Goal: Task Accomplishment & Management: Complete application form

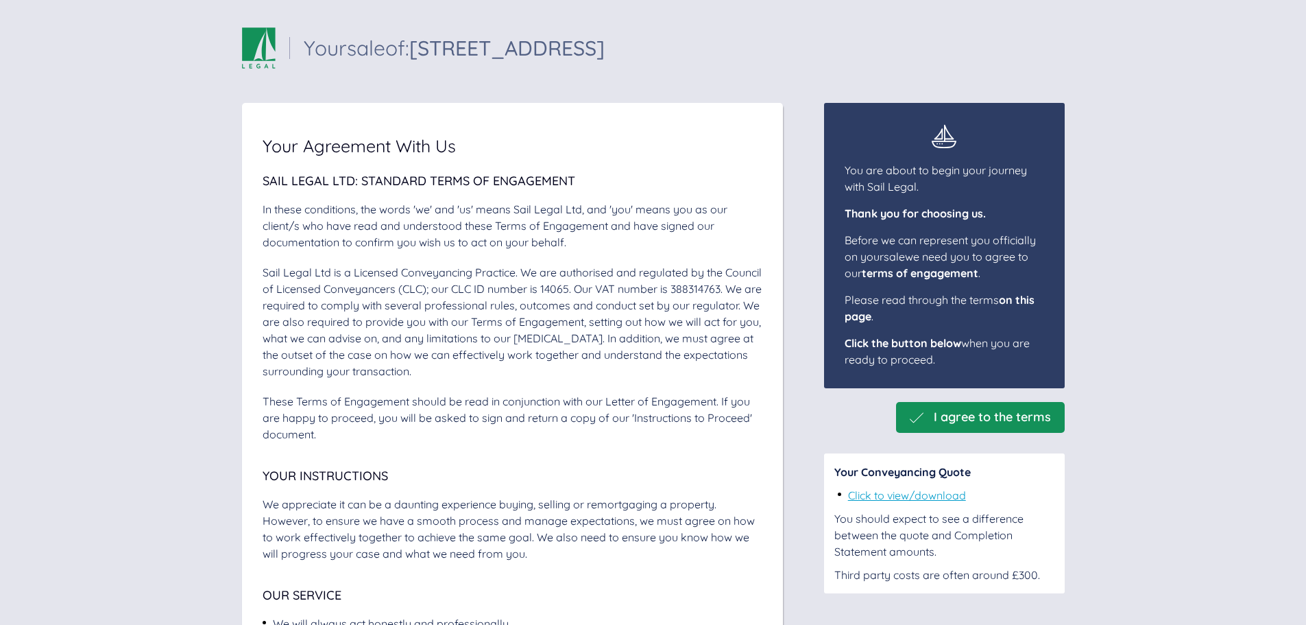
click at [1034, 419] on span "I agree to the terms" at bounding box center [992, 417] width 117 height 14
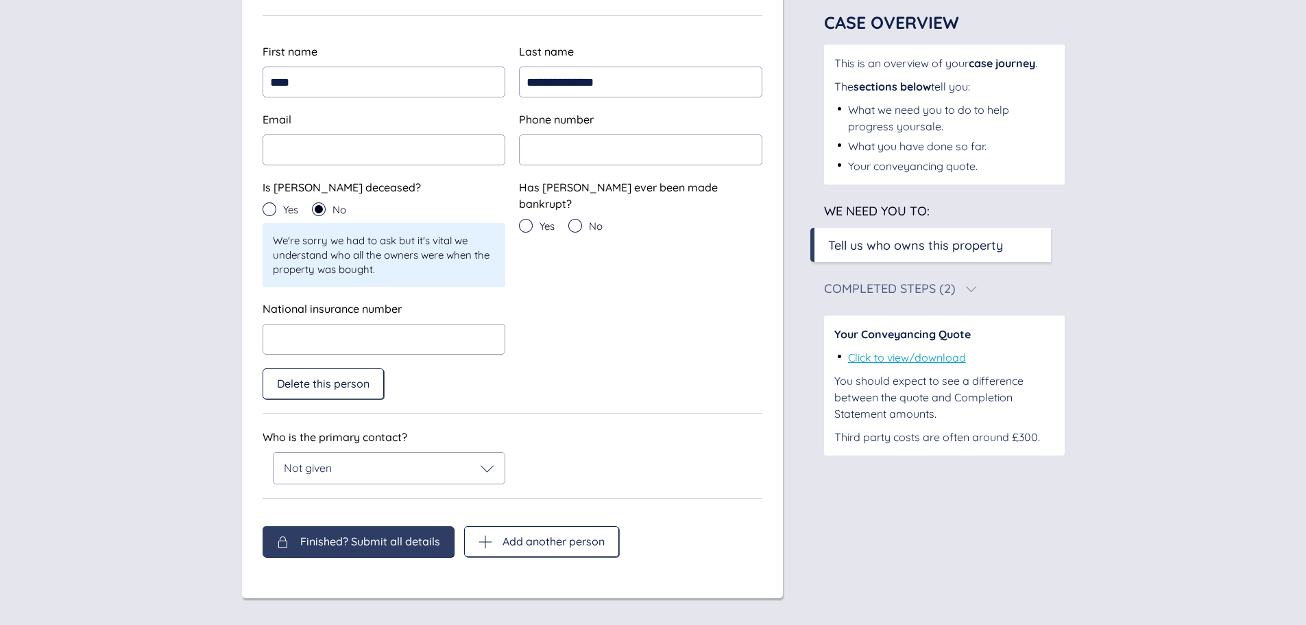
scroll to position [621, 0]
click at [294, 389] on div "Delete this person" at bounding box center [323, 383] width 121 height 31
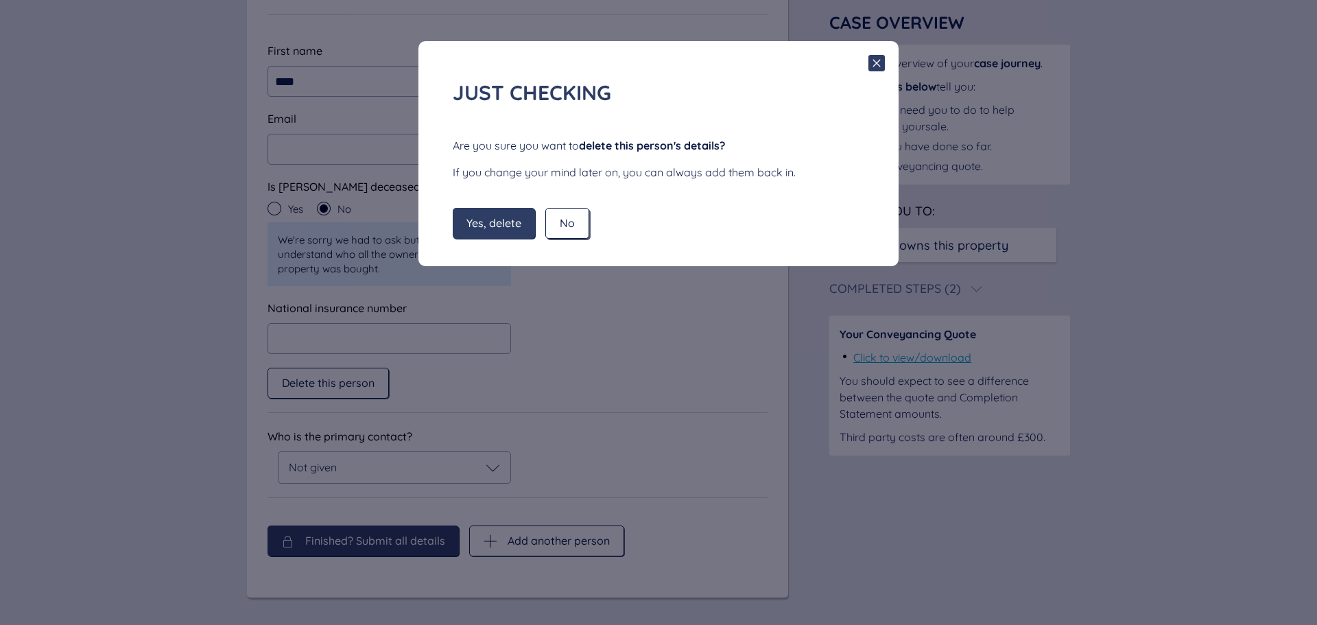
click at [573, 224] on span "No" at bounding box center [567, 223] width 15 height 12
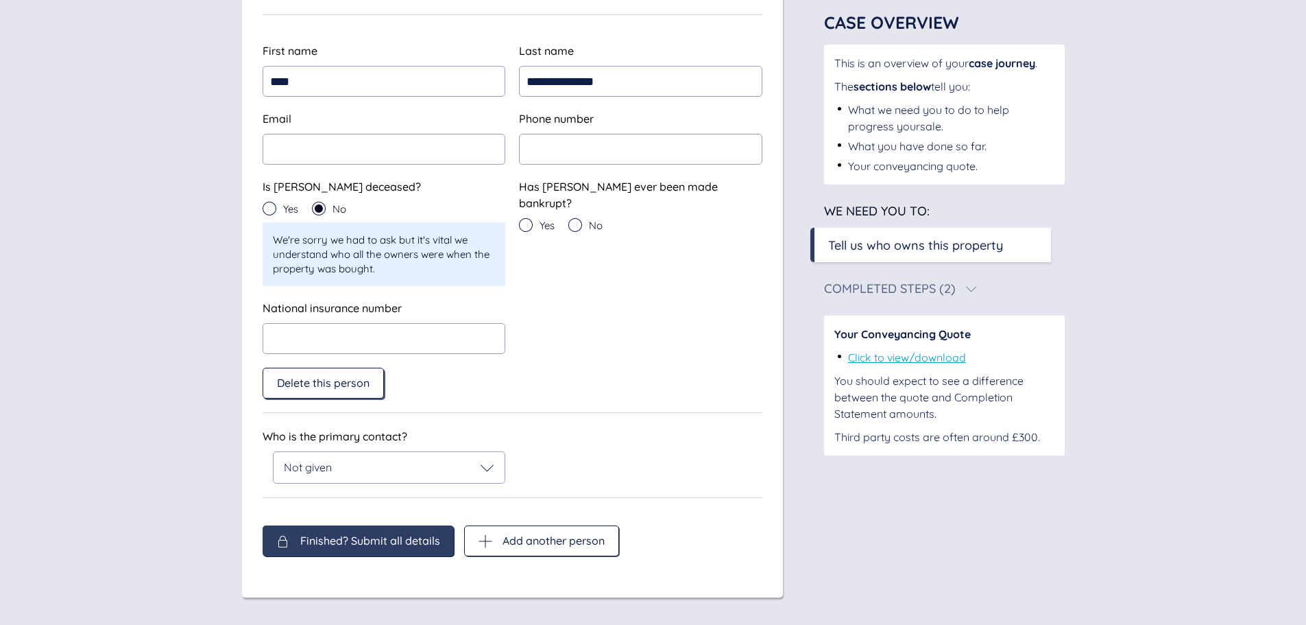
click at [307, 389] on div "Delete this person" at bounding box center [323, 383] width 121 height 31
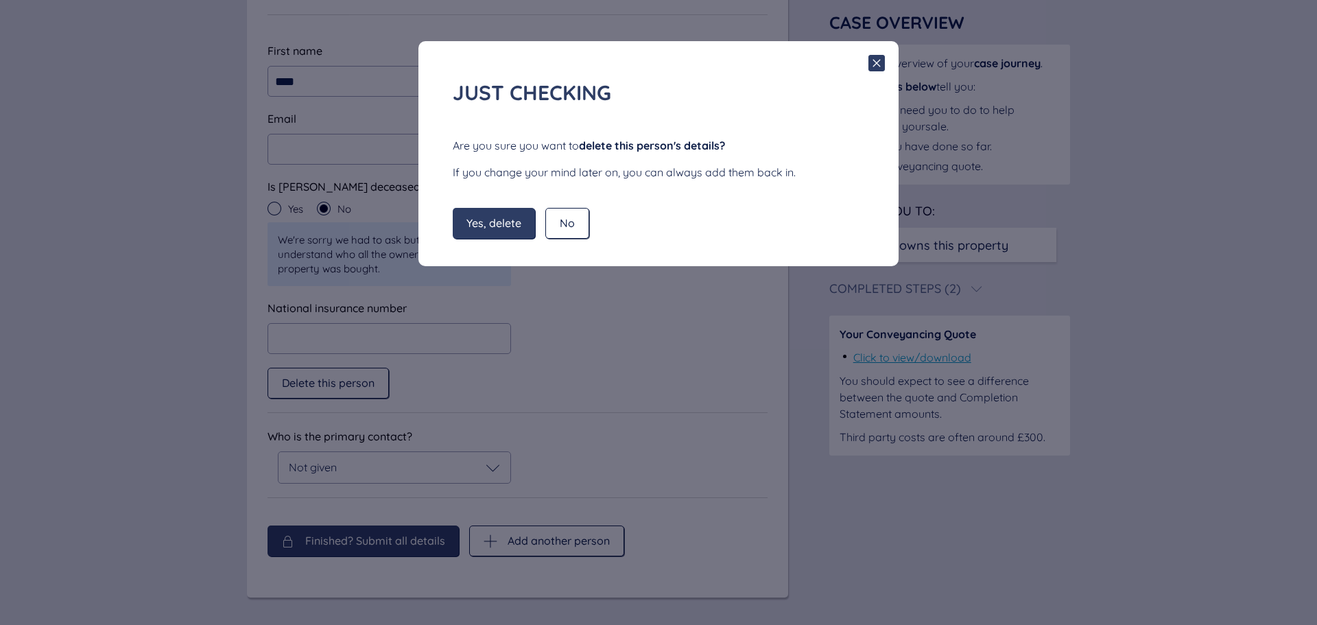
click at [514, 234] on div "Yes, delete" at bounding box center [494, 223] width 82 height 31
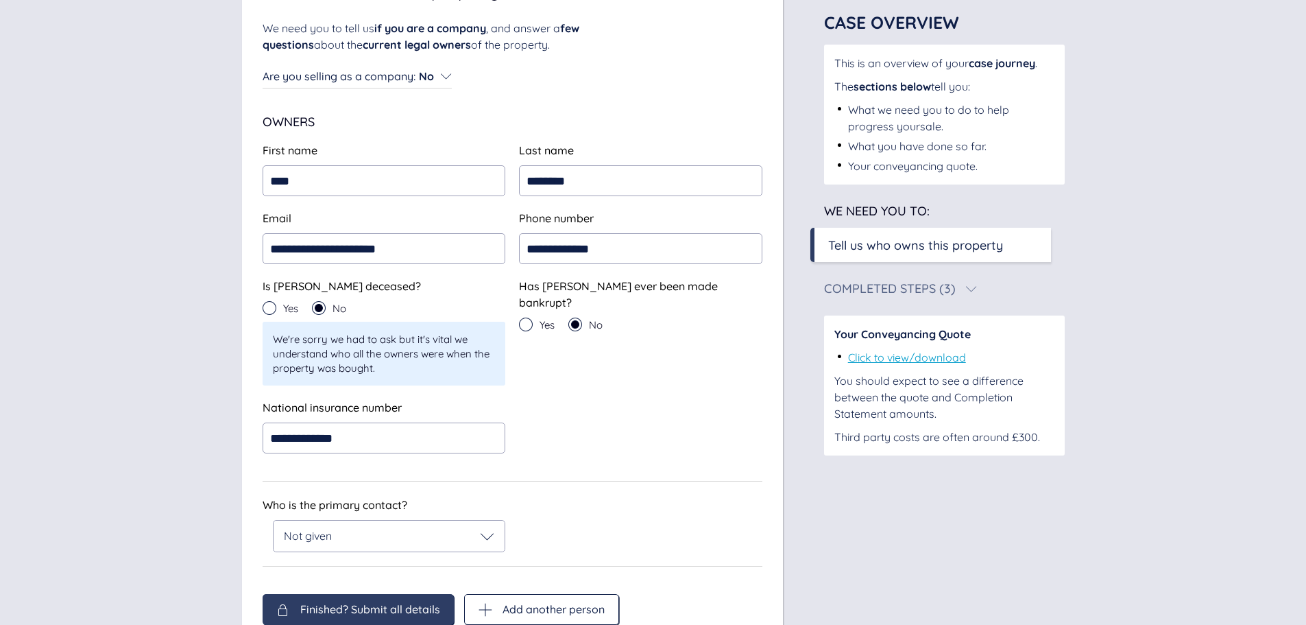
scroll to position [224, 0]
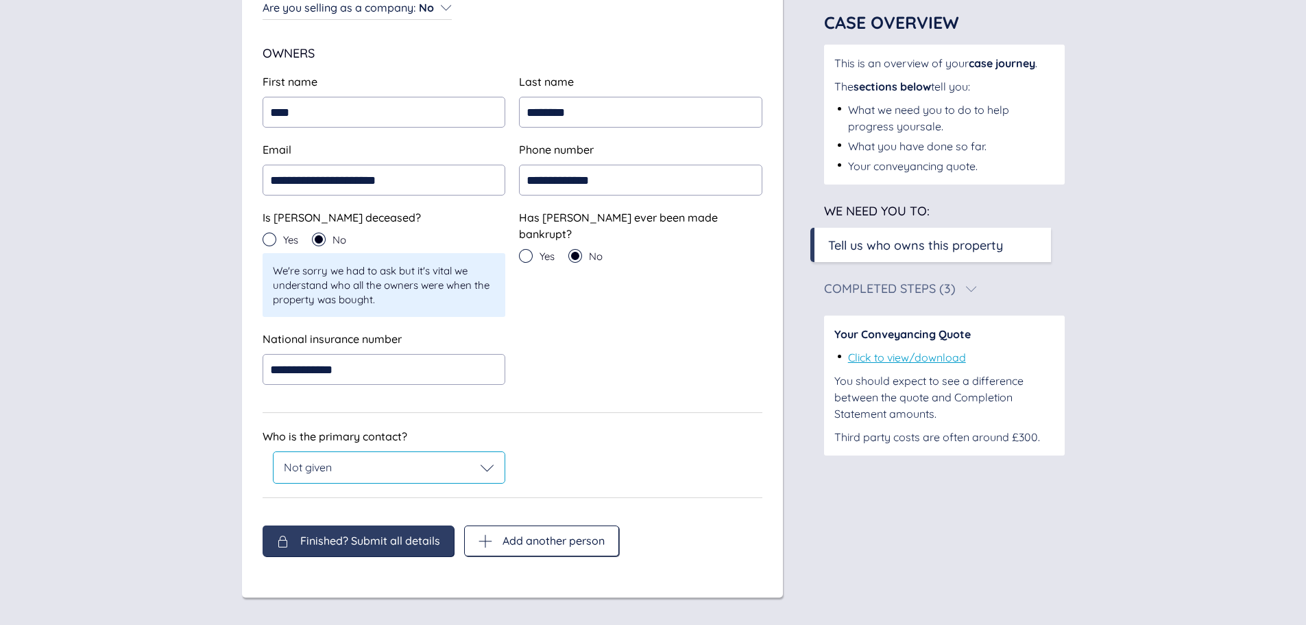
click at [496, 470] on div "Not given" at bounding box center [390, 467] width 232 height 31
click at [400, 549] on div "[PERSON_NAME]" at bounding box center [390, 534] width 232 height 34
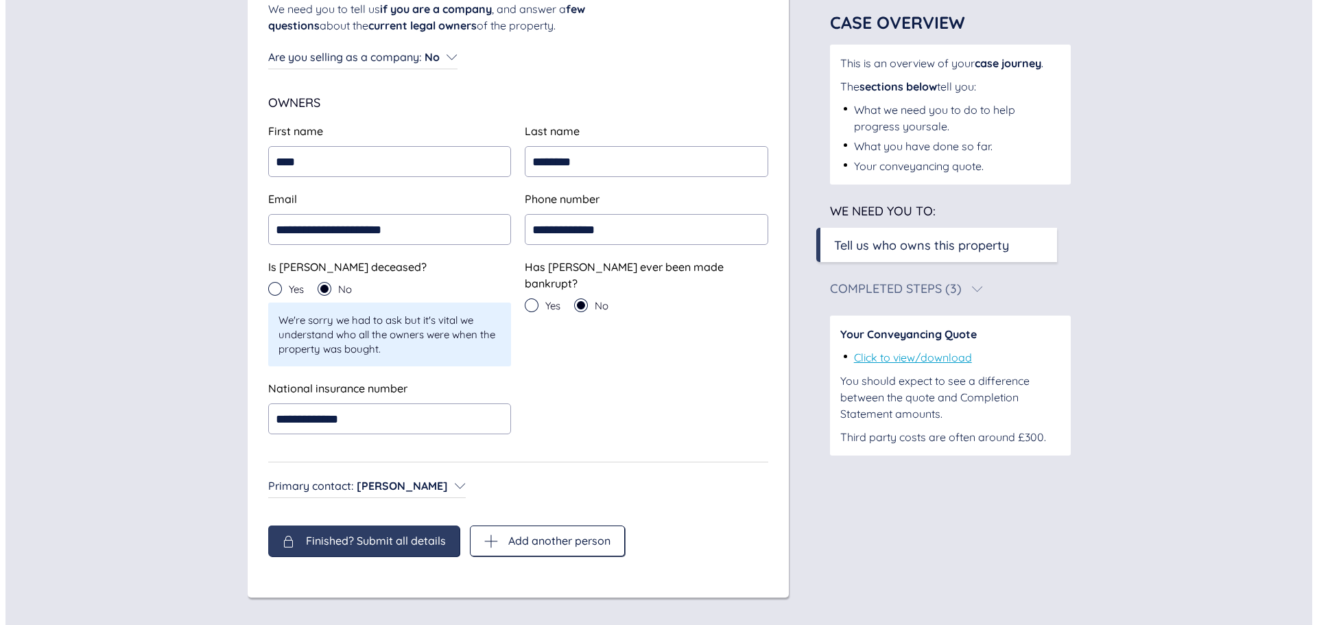
scroll to position [174, 0]
click at [376, 545] on span "Finished? Submit all details" at bounding box center [370, 540] width 140 height 12
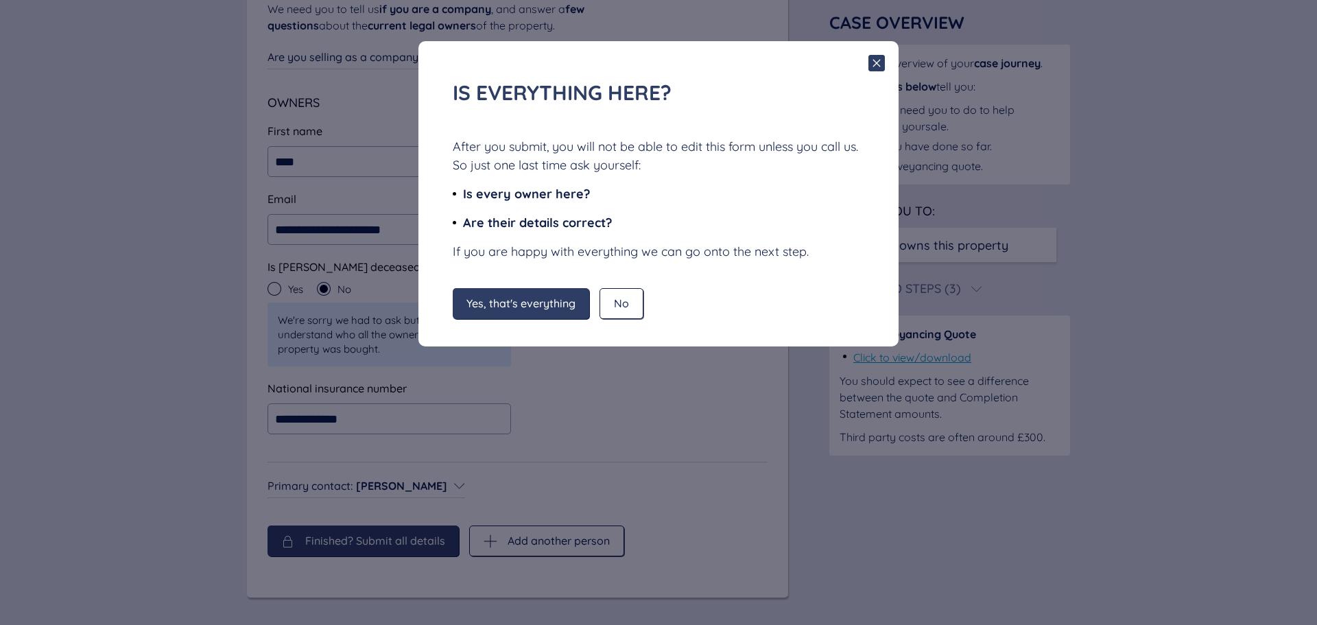
click at [507, 316] on div "Yes, that's everything" at bounding box center [521, 303] width 136 height 31
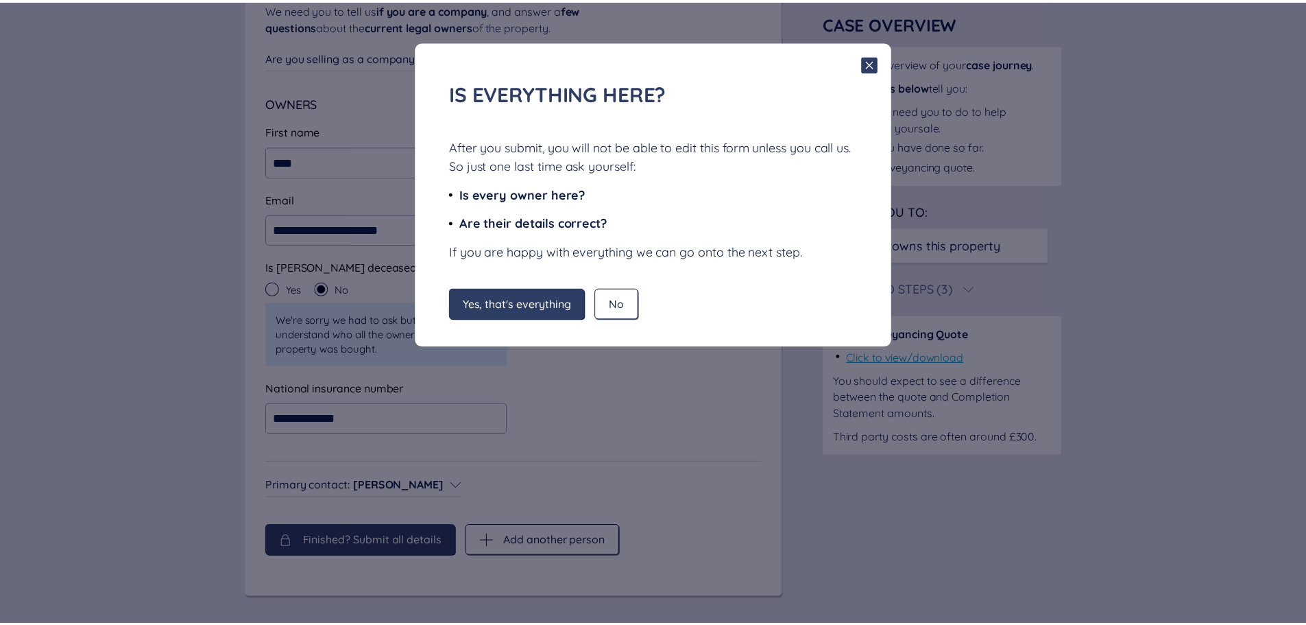
scroll to position [0, 0]
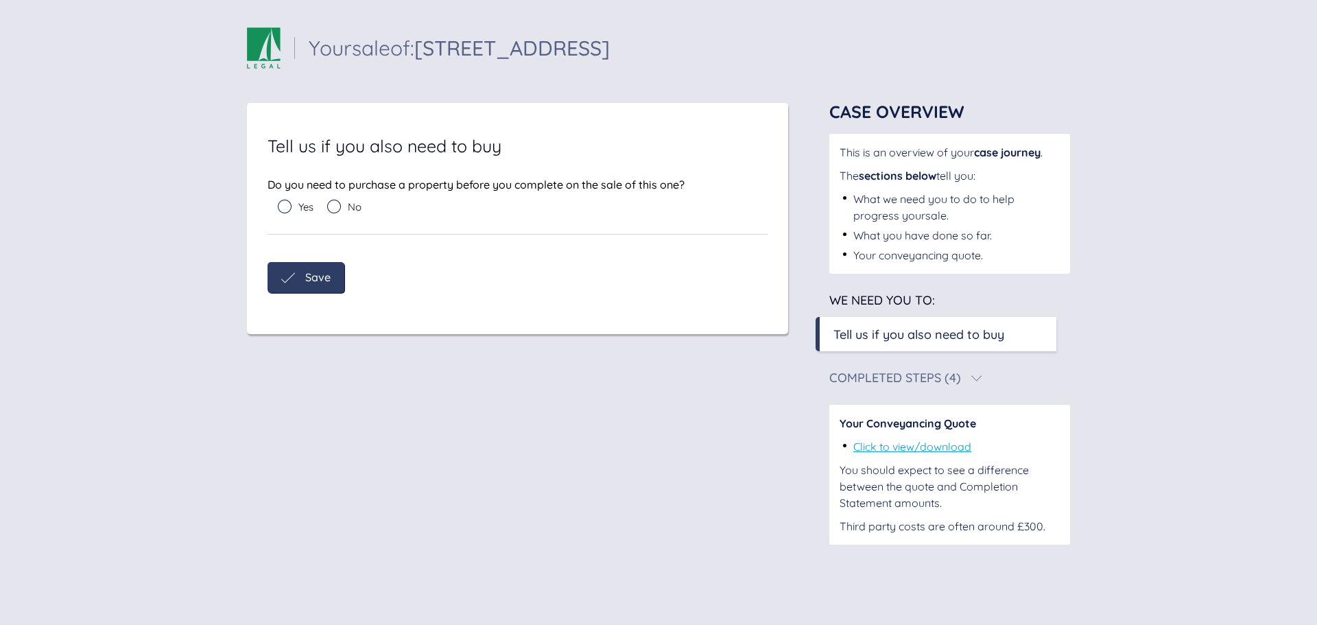
click at [337, 211] on icon at bounding box center [334, 207] width 14 height 14
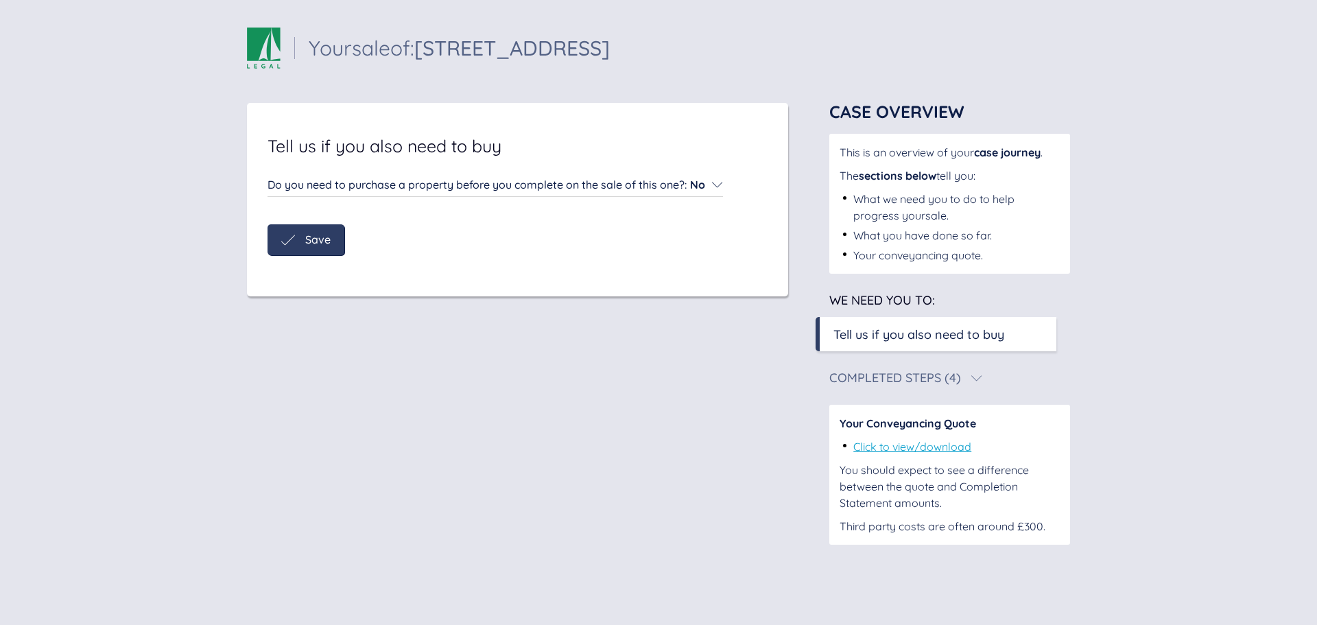
click at [298, 241] on div "Save" at bounding box center [305, 240] width 49 height 14
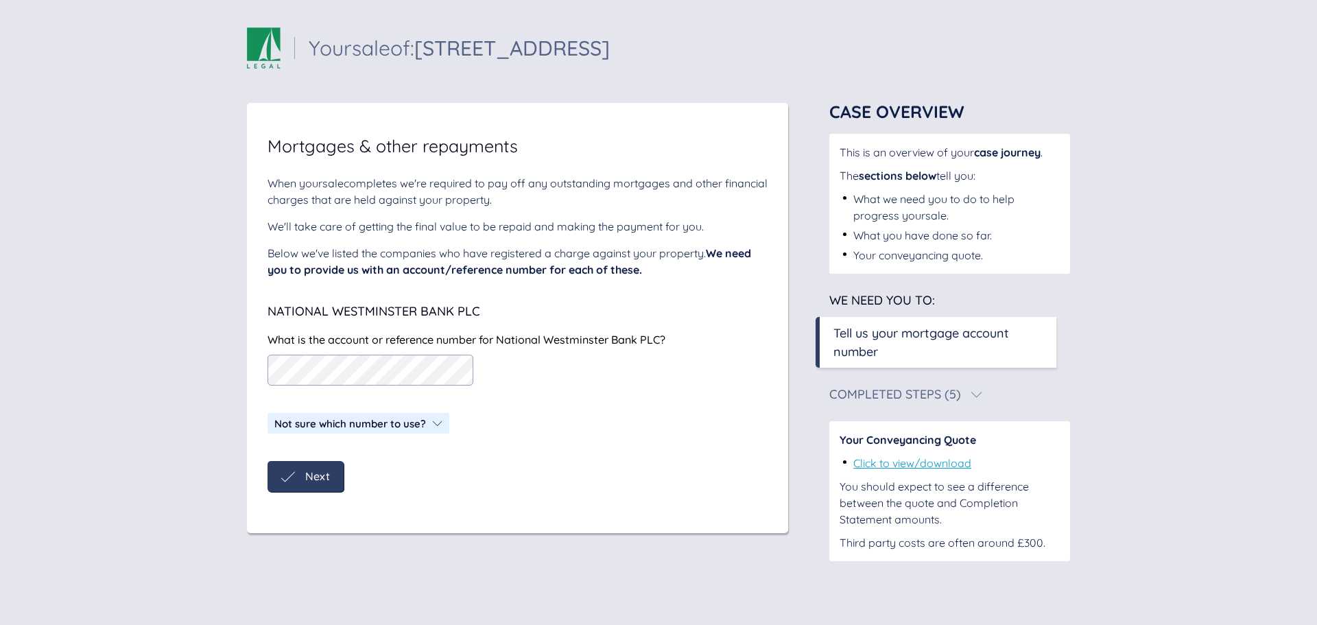
click at [302, 482] on div "Next" at bounding box center [305, 477] width 49 height 14
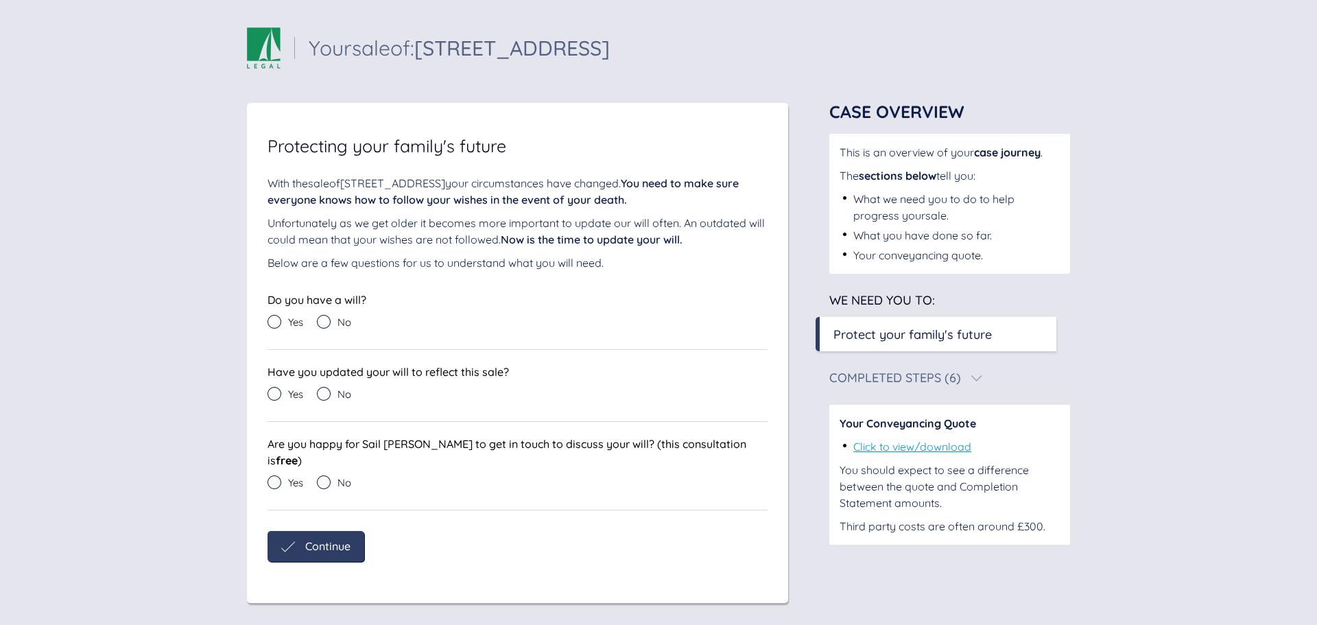
click at [272, 322] on icon at bounding box center [274, 322] width 14 height 14
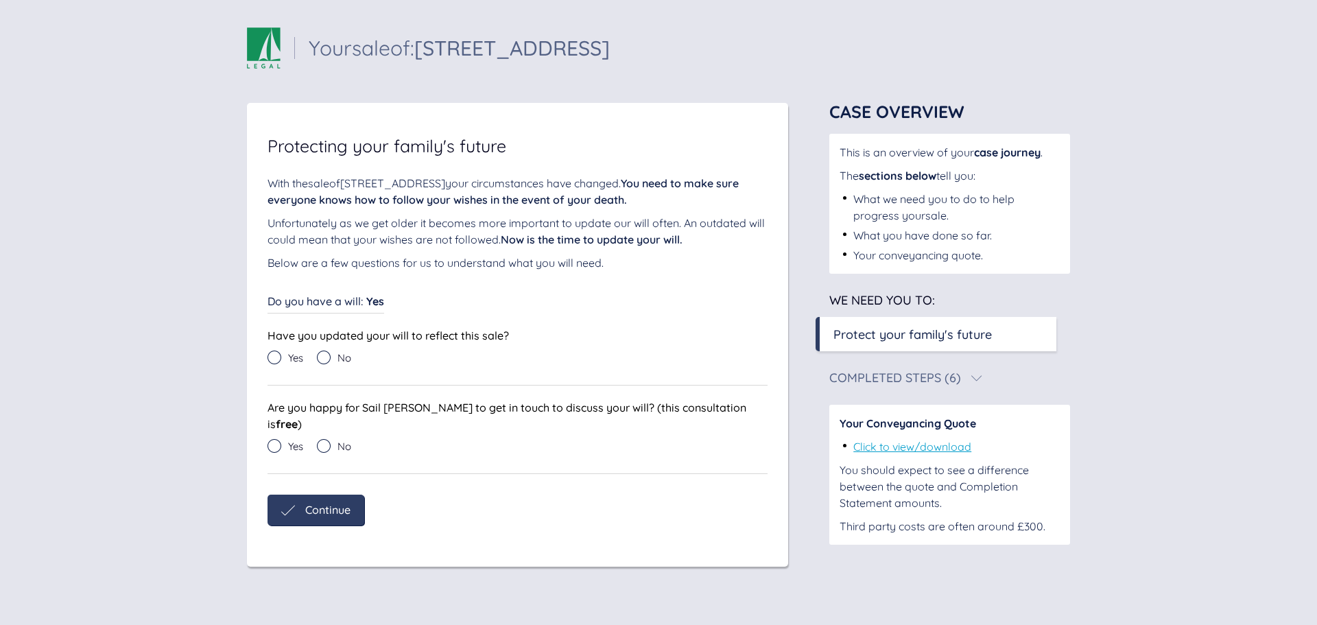
click at [323, 361] on icon at bounding box center [324, 357] width 14 height 14
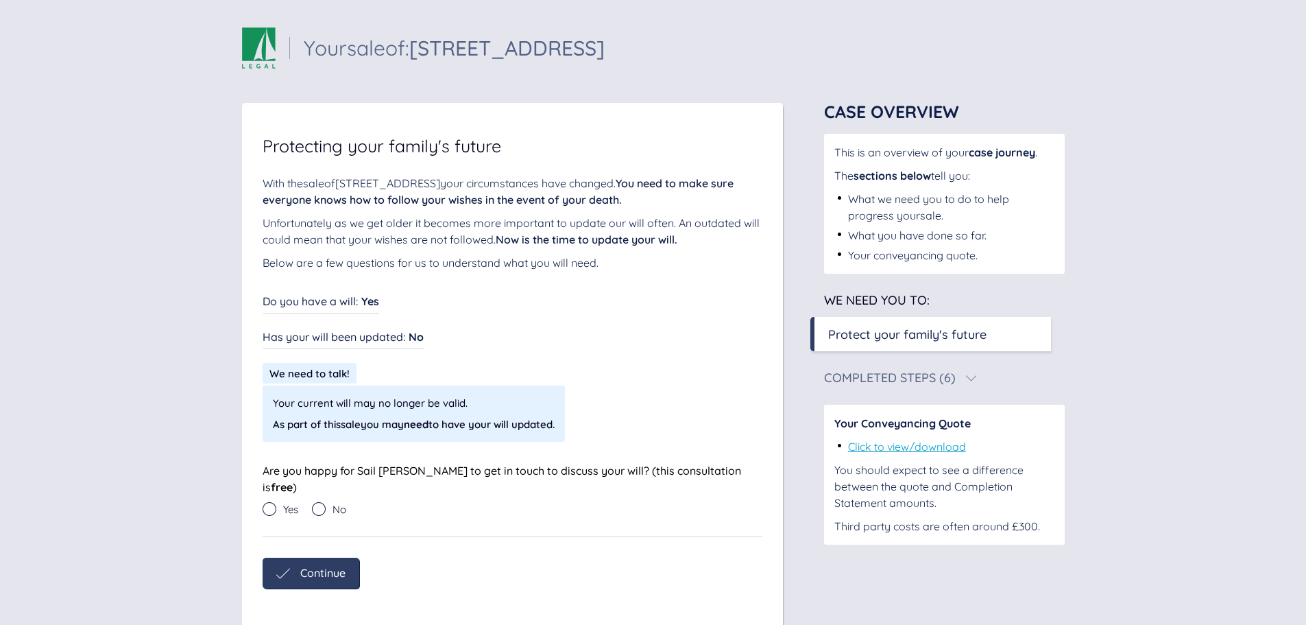
click at [317, 502] on icon at bounding box center [319, 509] width 14 height 14
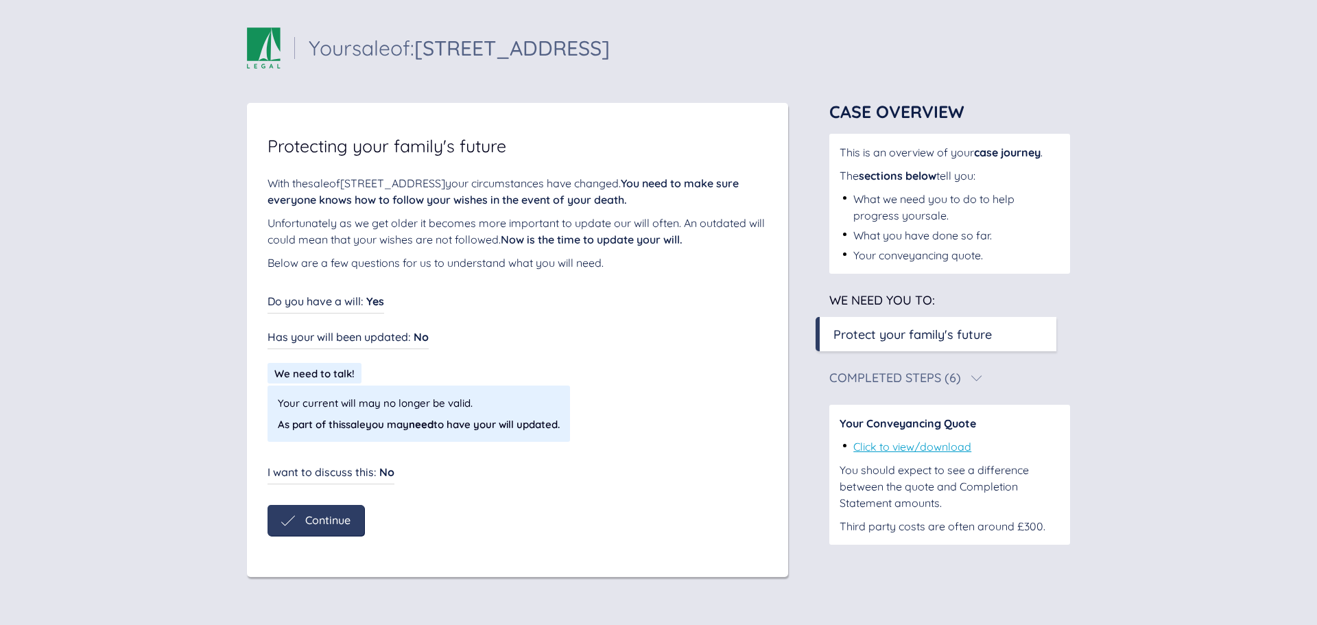
click at [320, 518] on span "Continue" at bounding box center [327, 520] width 45 height 12
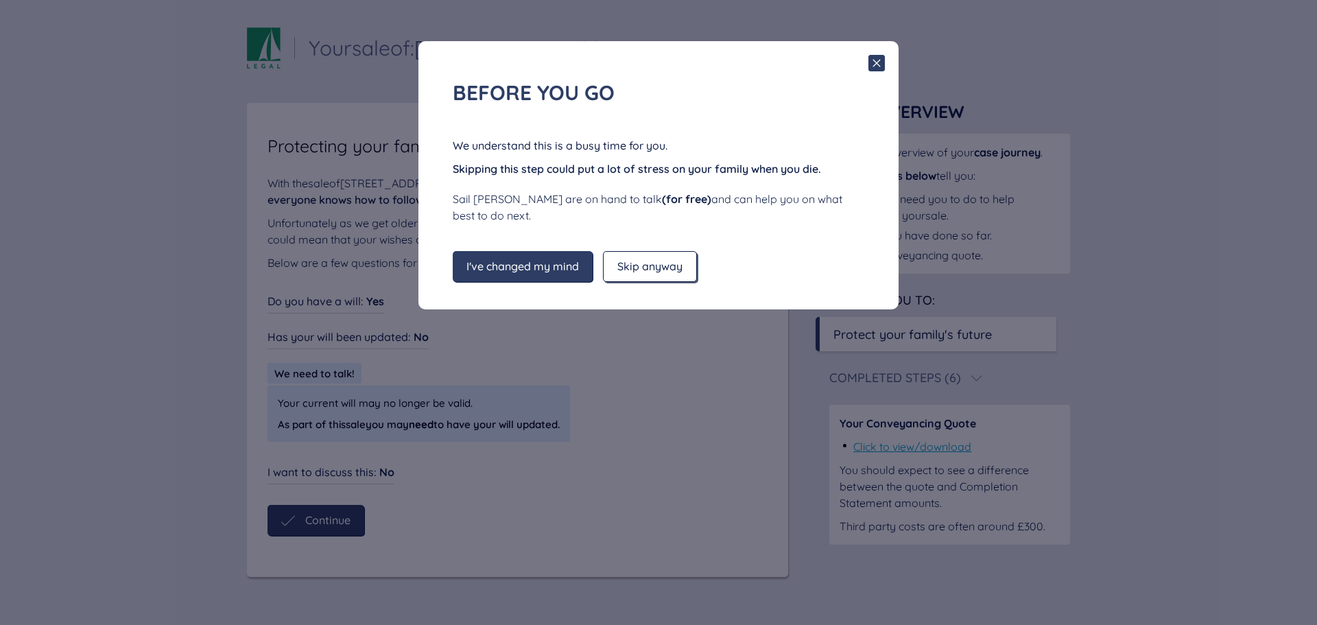
click at [664, 268] on span "Skip anyway" at bounding box center [649, 266] width 65 height 12
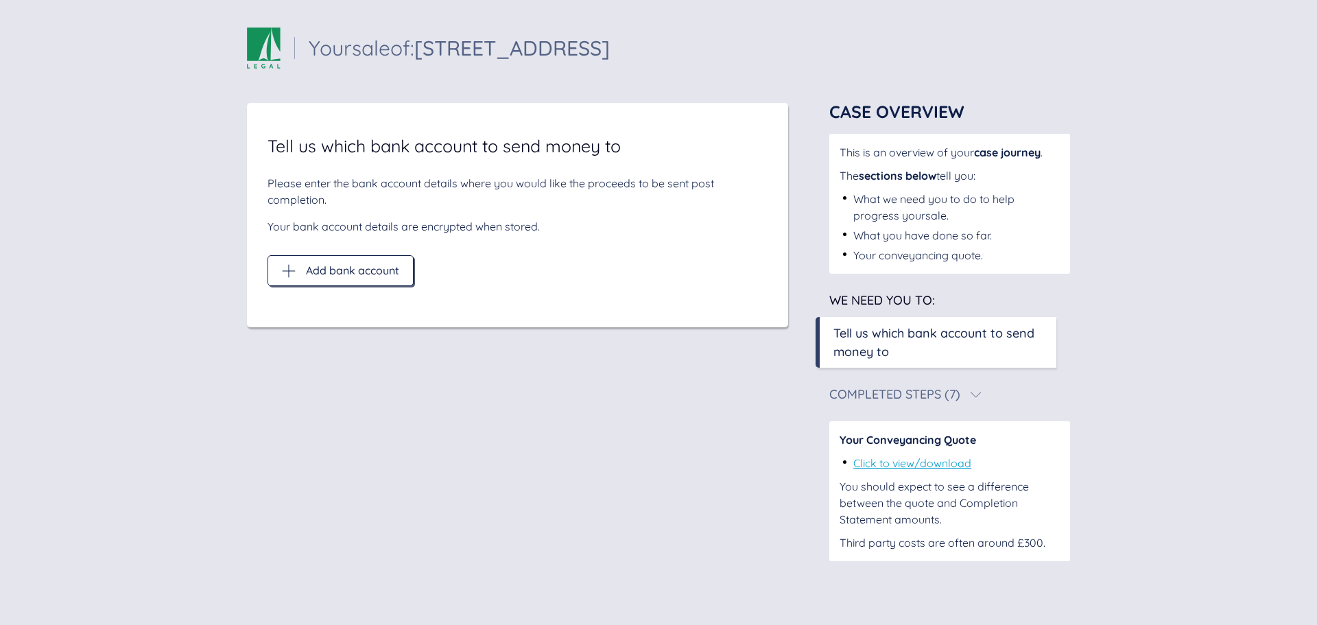
click at [393, 270] on span "Add bank account" at bounding box center [352, 270] width 93 height 12
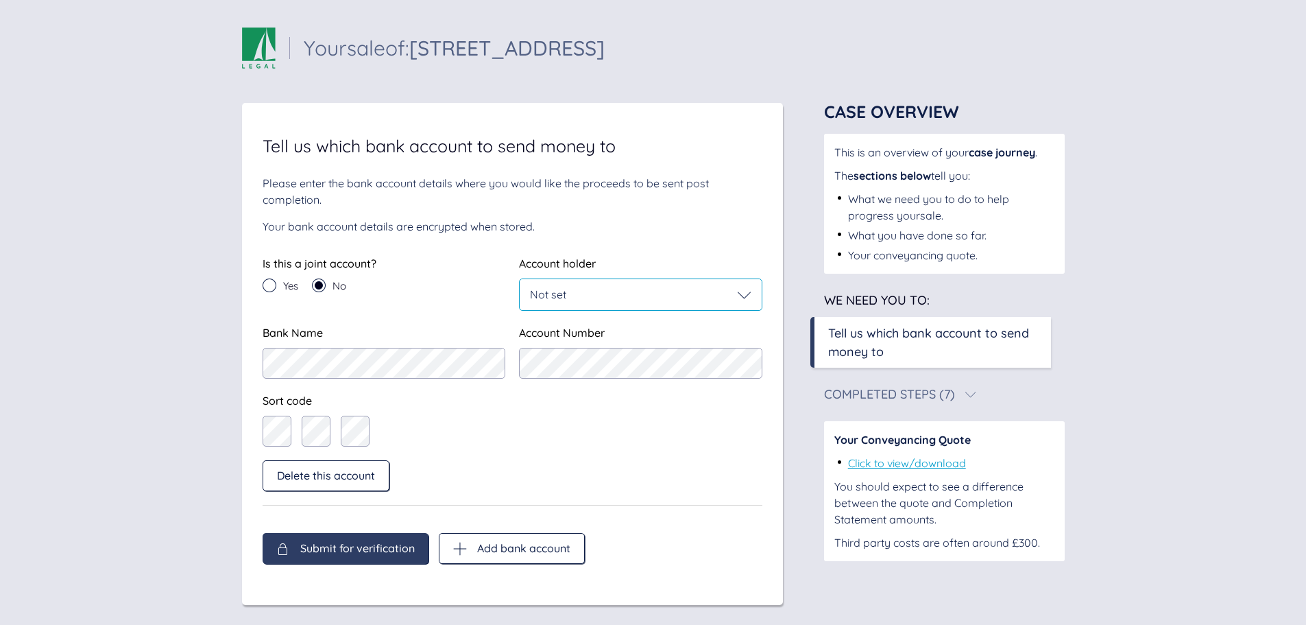
click at [655, 291] on div "Not set" at bounding box center [640, 295] width 221 height 14
click at [610, 363] on div "[PERSON_NAME]" at bounding box center [641, 361] width 242 height 34
click at [337, 557] on div "Submit for verification" at bounding box center [346, 548] width 166 height 31
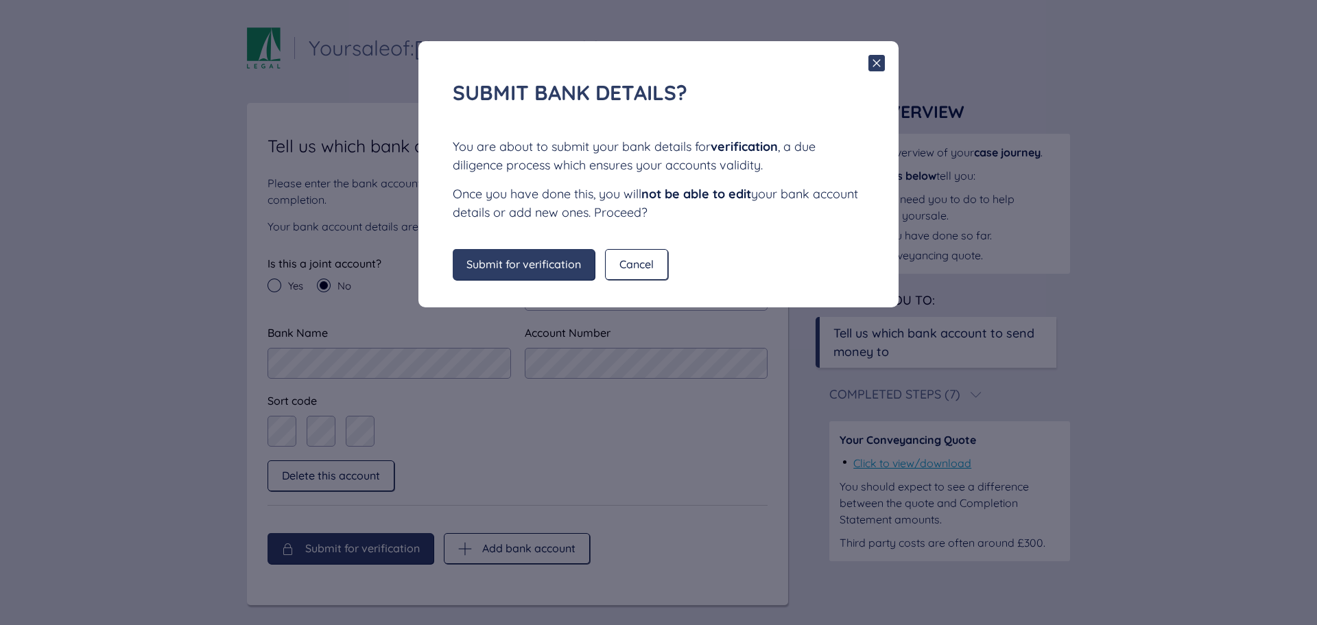
click at [489, 256] on div "Submit for verification" at bounding box center [524, 264] width 142 height 31
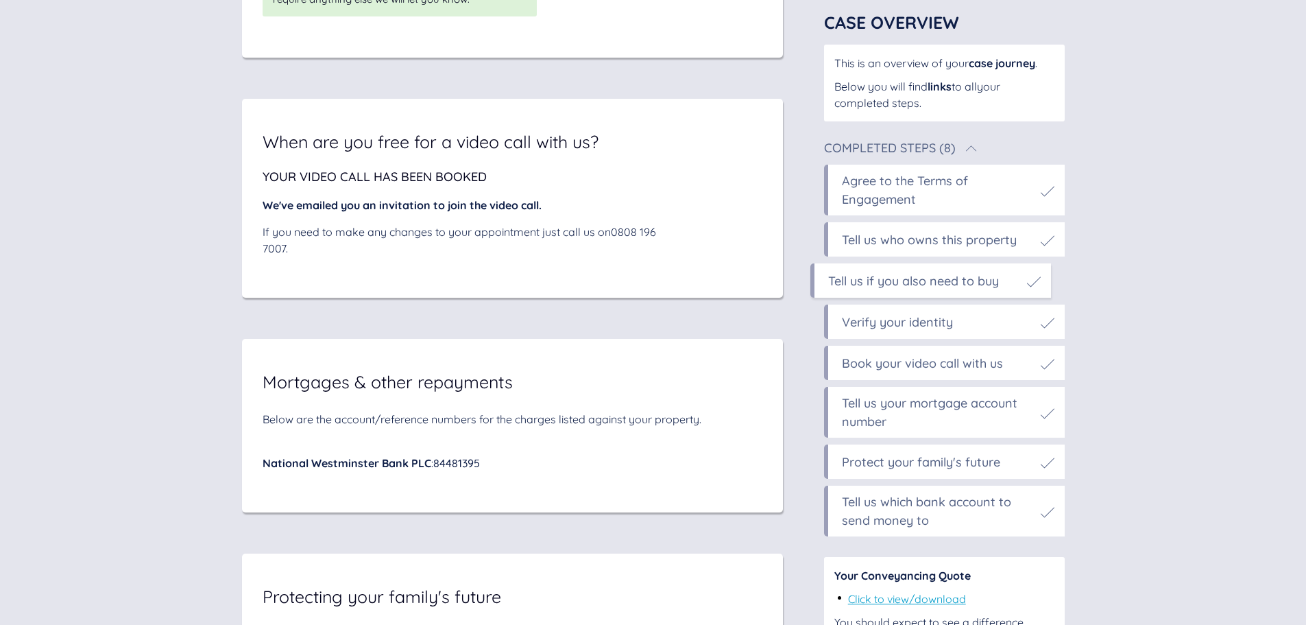
scroll to position [7159, 0]
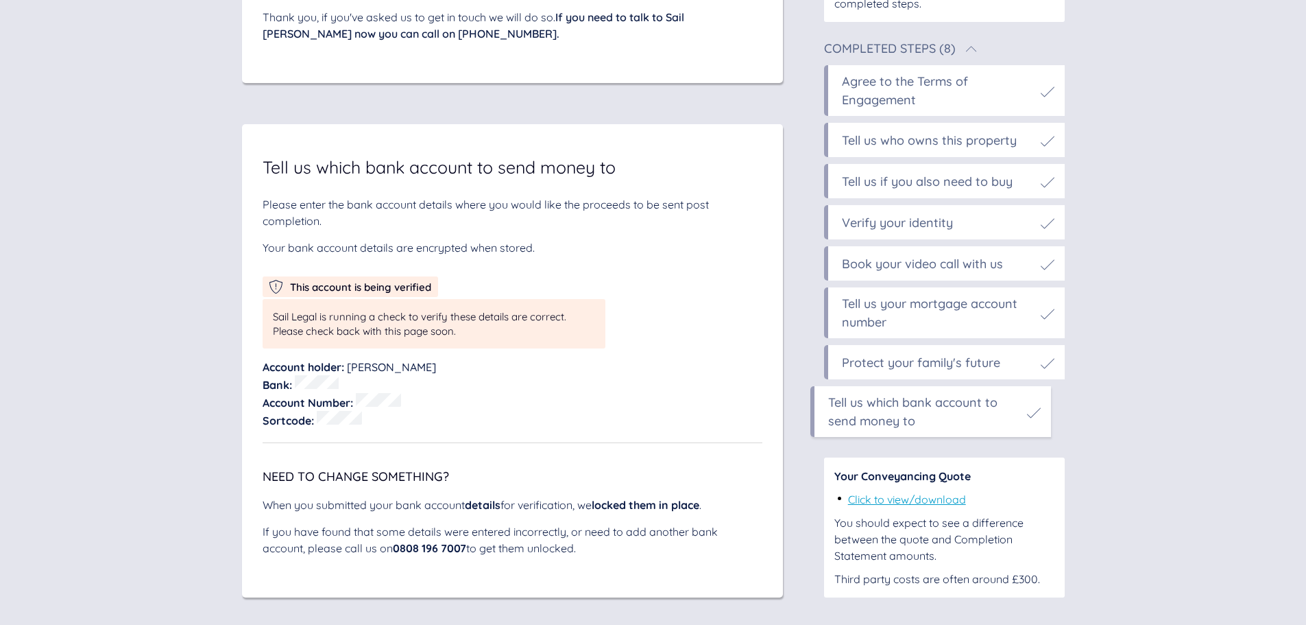
click at [954, 500] on link "Click to view/download" at bounding box center [907, 499] width 118 height 14
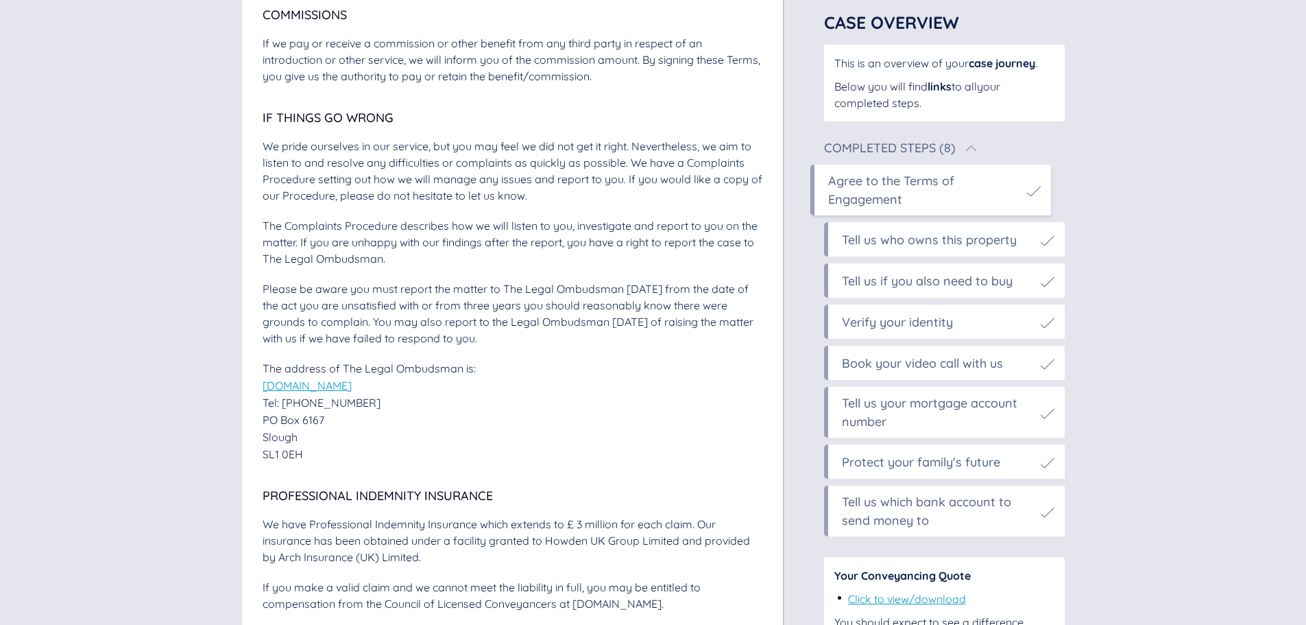
scroll to position [3936, 0]
